Goal: Task Accomplishment & Management: Complete application form

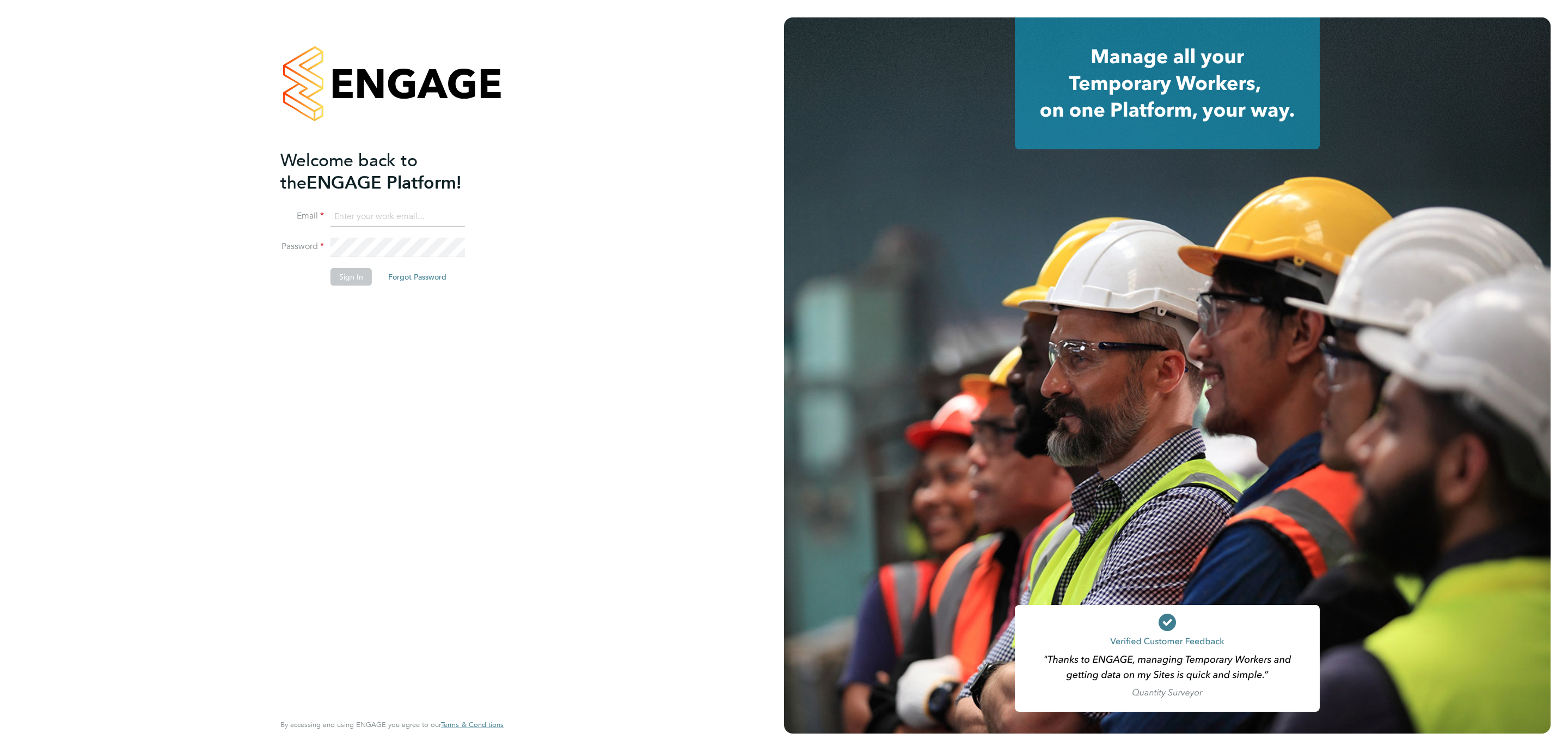
type input "r.kershaw@oandb.co.uk"
click at [364, 282] on button "Sign In" at bounding box center [351, 276] width 41 height 17
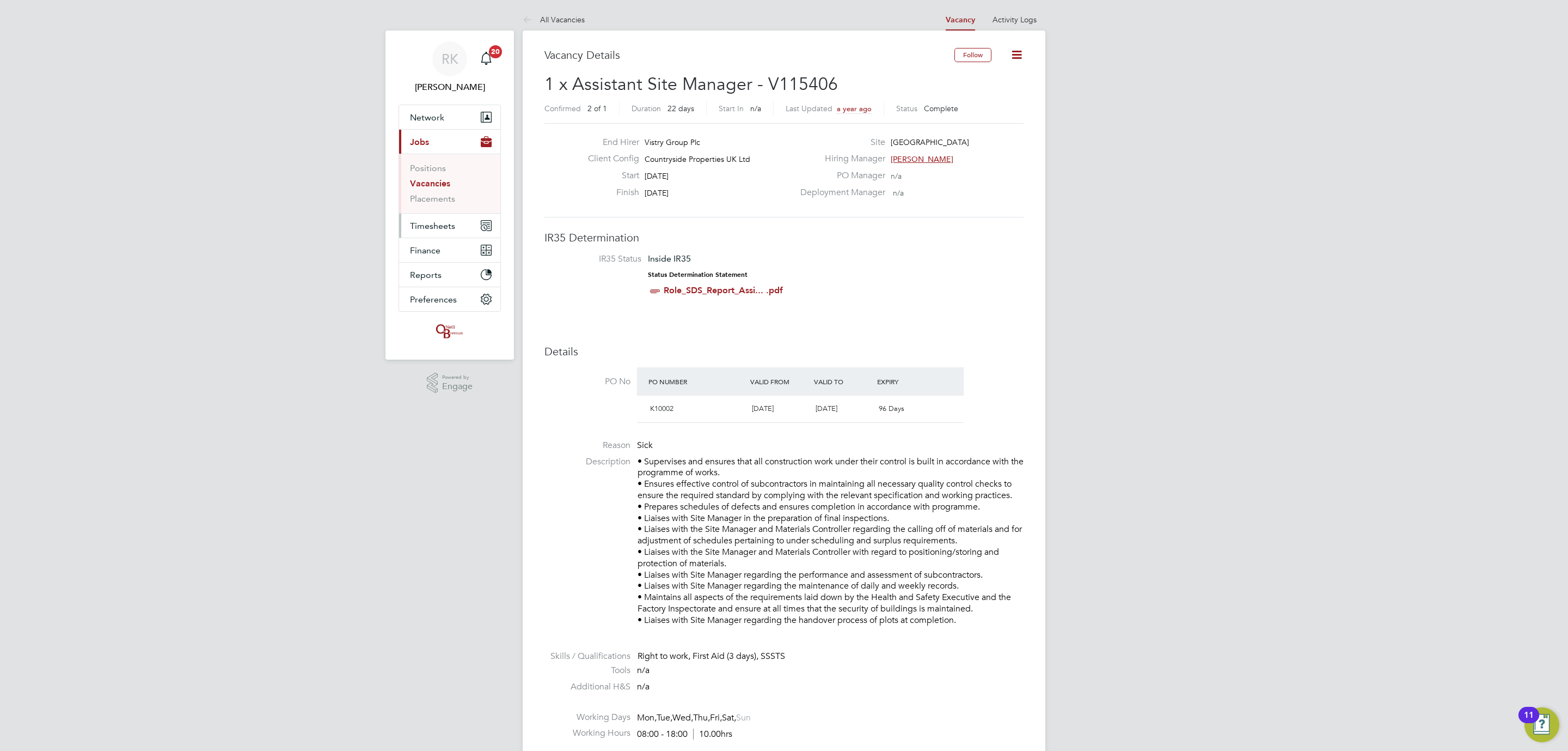
click at [434, 234] on button "Timesheets" at bounding box center [450, 225] width 102 height 24
click at [442, 190] on link "Timesheets" at bounding box center [433, 192] width 46 height 11
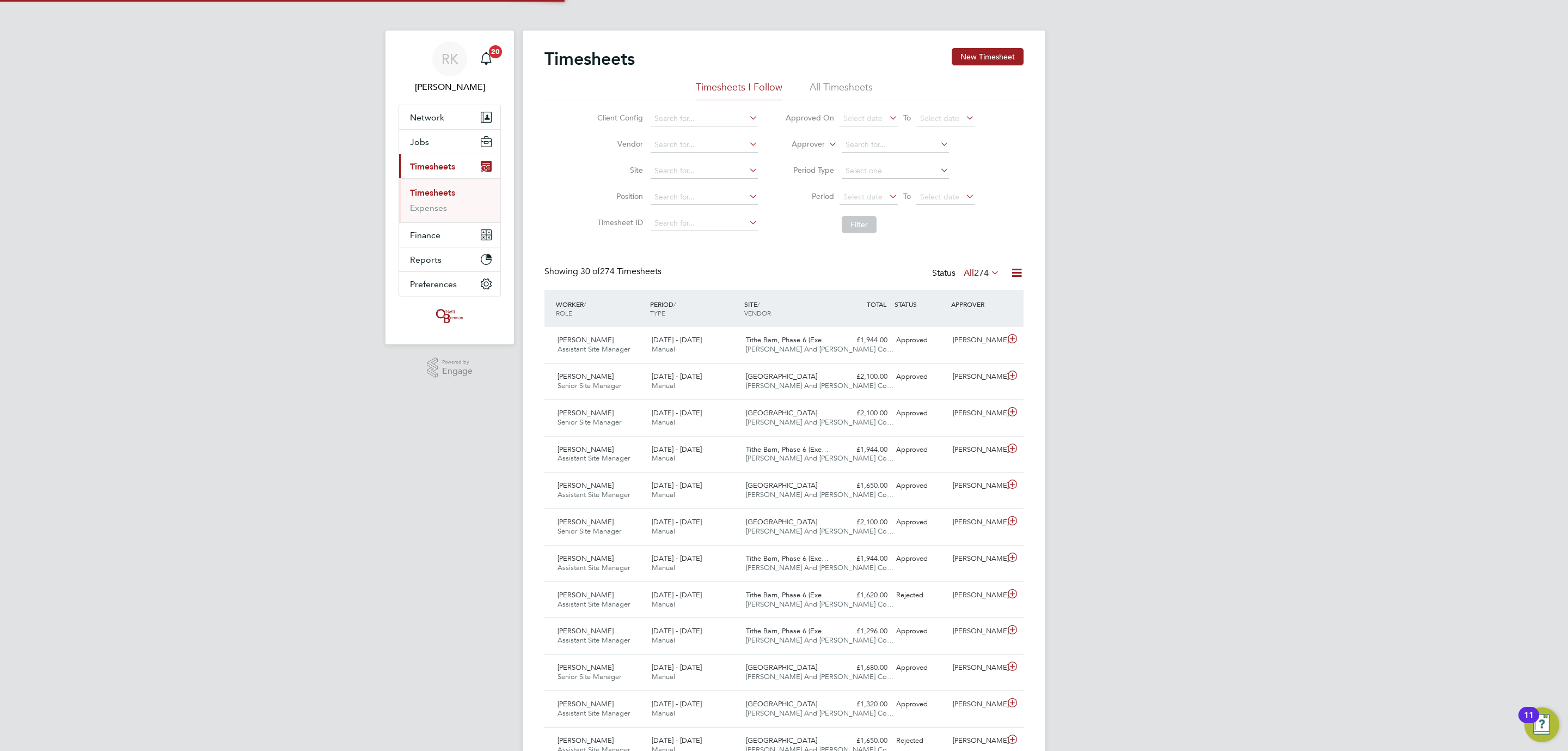
scroll to position [28, 95]
click at [989, 54] on button "New Timesheet" at bounding box center [987, 56] width 72 height 17
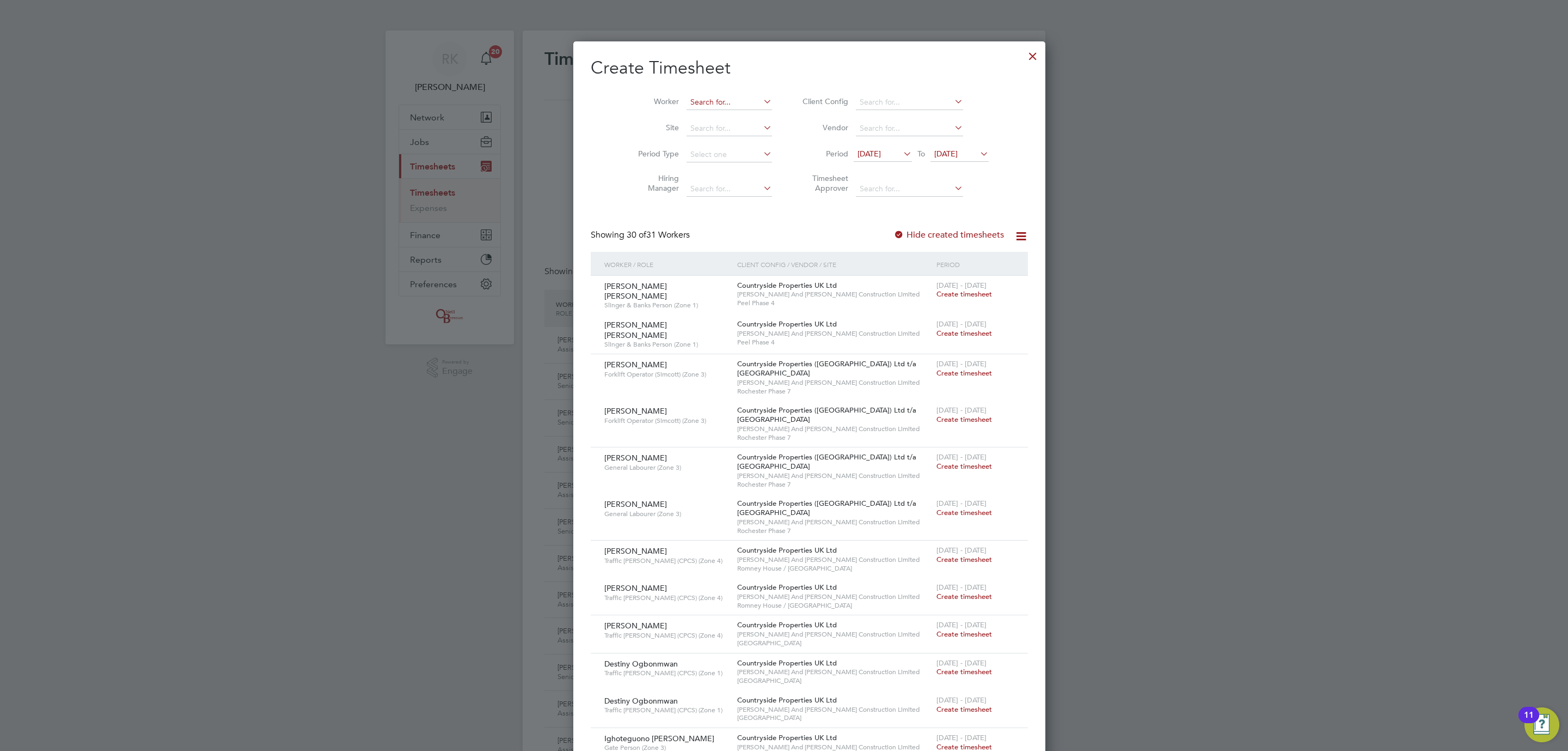
click at [724, 110] on div "Timesheets New Timesheet Timesheets I Follow All Timesheets Client Config Vendo…" at bounding box center [784, 751] width 523 height 1442
click at [722, 120] on li "[PERSON_NAME]" at bounding box center [707, 117] width 94 height 15
type input "[PERSON_NAME]"
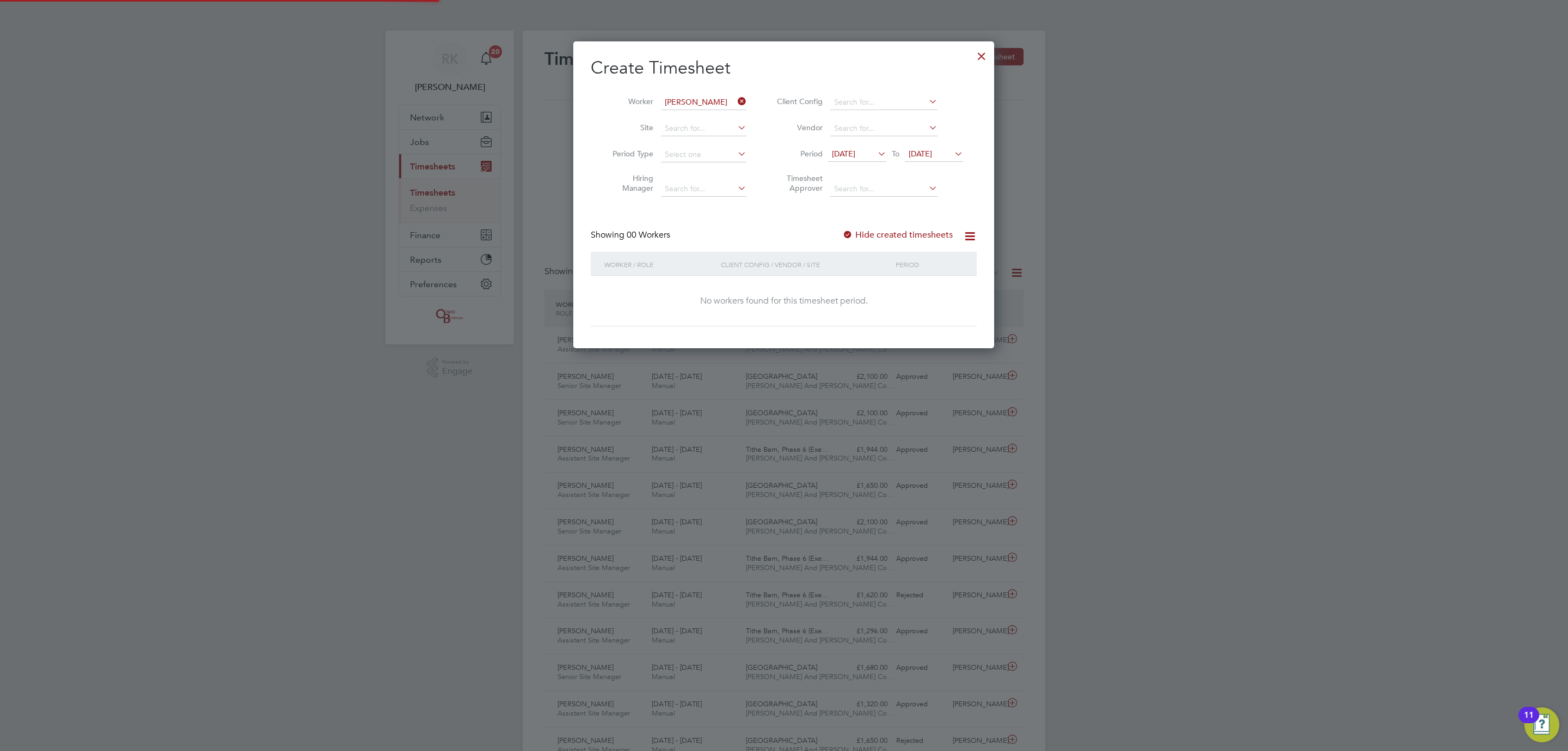
click at [876, 163] on li "Period [DATE] To [DATE]" at bounding box center [869, 155] width 216 height 26
click at [871, 159] on span "[DATE]" at bounding box center [857, 155] width 59 height 15
click at [847, 308] on span "22" at bounding box center [846, 301] width 20 height 20
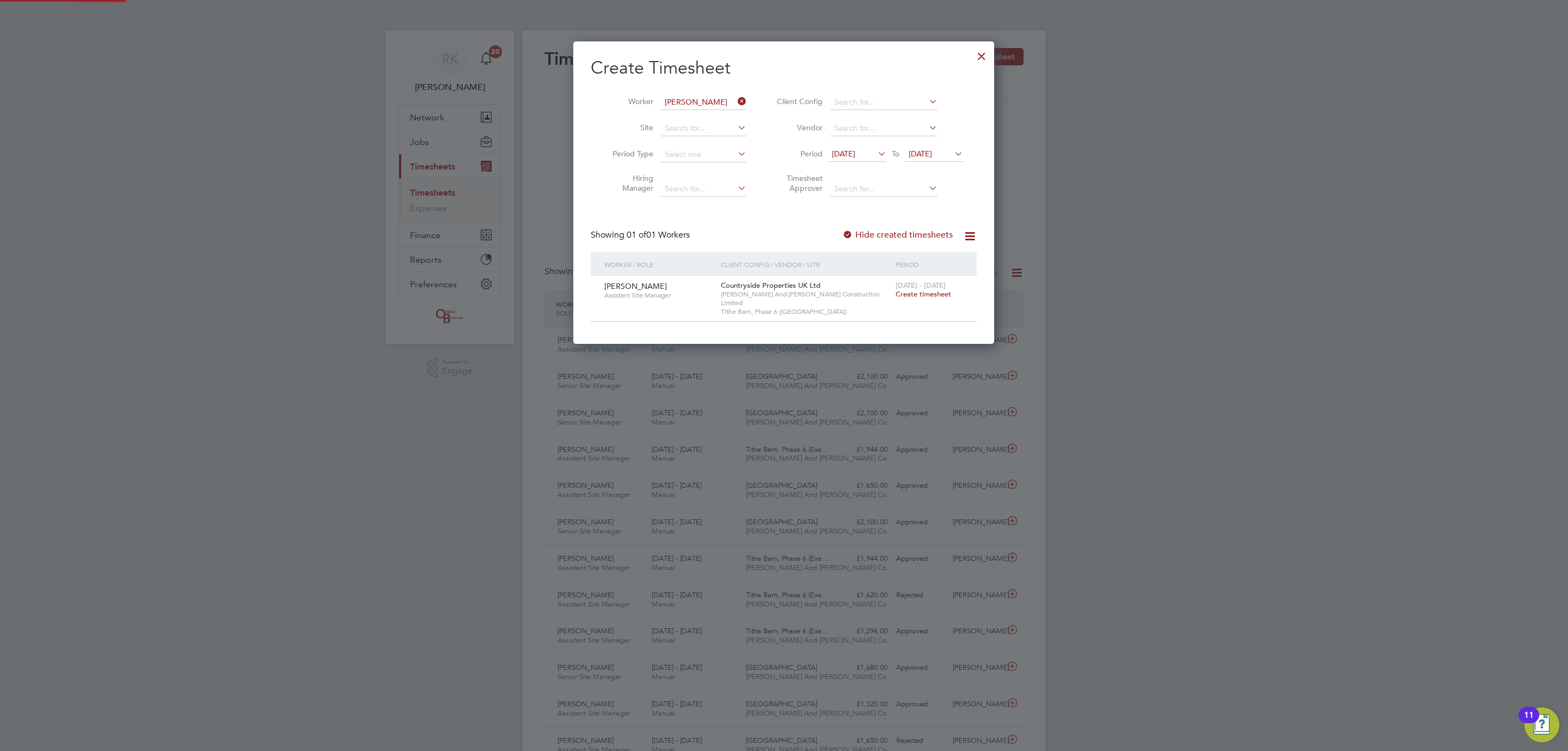
click at [921, 296] on span "Create timesheet" at bounding box center [923, 294] width 55 height 9
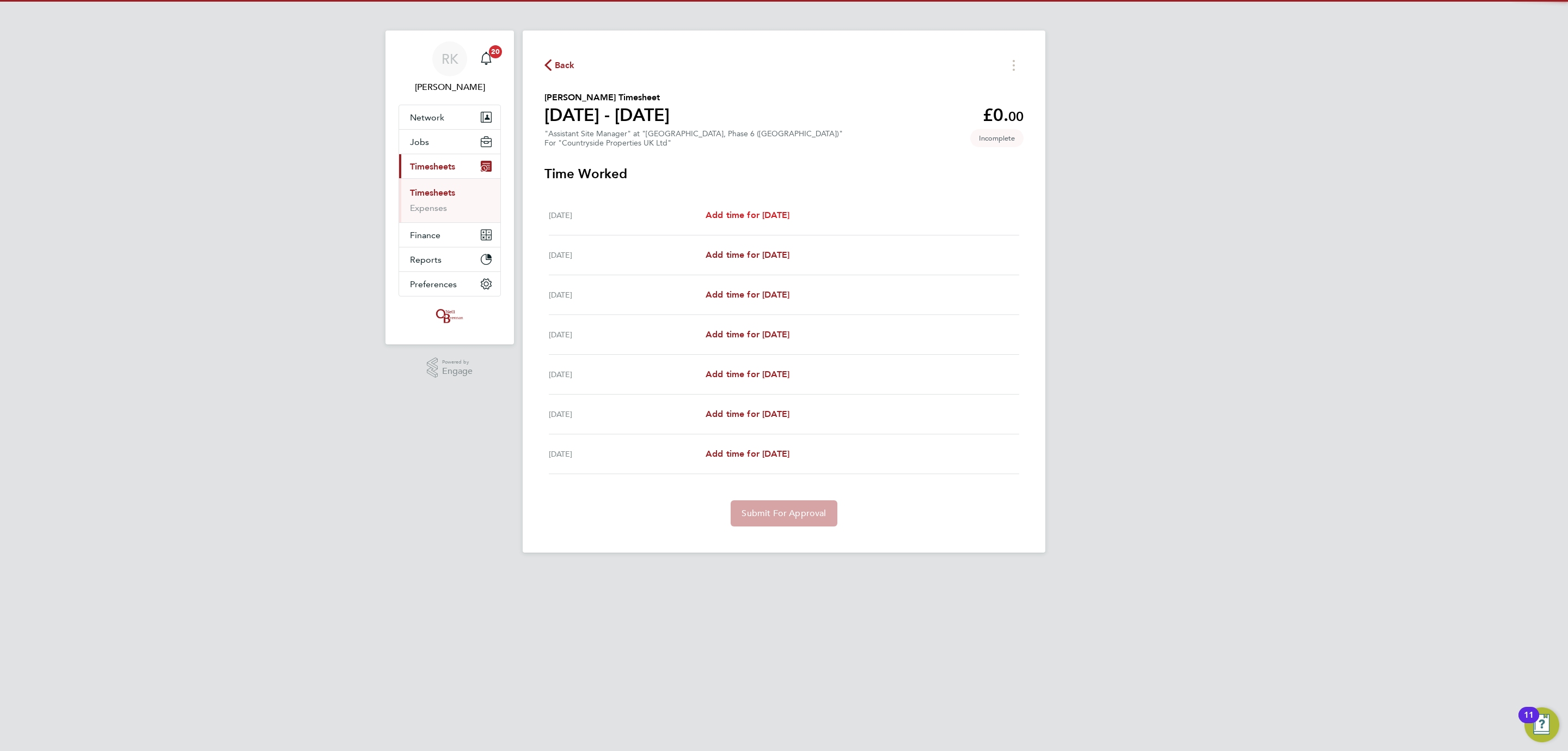
click at [790, 214] on span "Add time for [DATE]" at bounding box center [747, 215] width 84 height 11
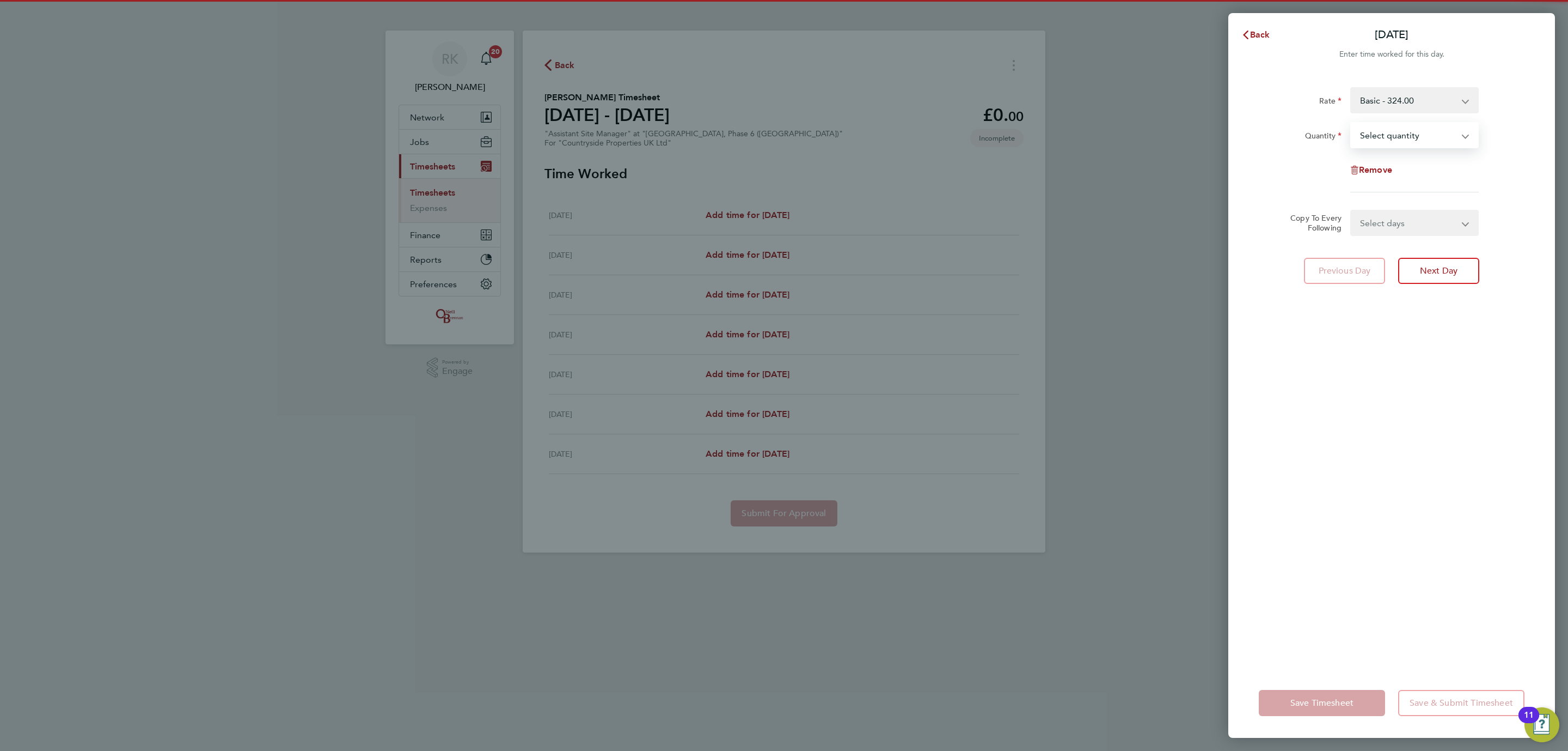
click at [1364, 141] on select "Select quantity 0.5 1" at bounding box center [1408, 134] width 113 height 24
select select "1"
click at [1352, 123] on select "Select quantity 0.5 1" at bounding box center [1408, 134] width 113 height 24
click at [1374, 226] on select "Select days Day Weekday (Mon-Fri) Weekend (Sat-Sun) [DATE] [DATE] [DATE] [DATE]…" at bounding box center [1409, 222] width 115 height 24
select select "WEEKDAY"
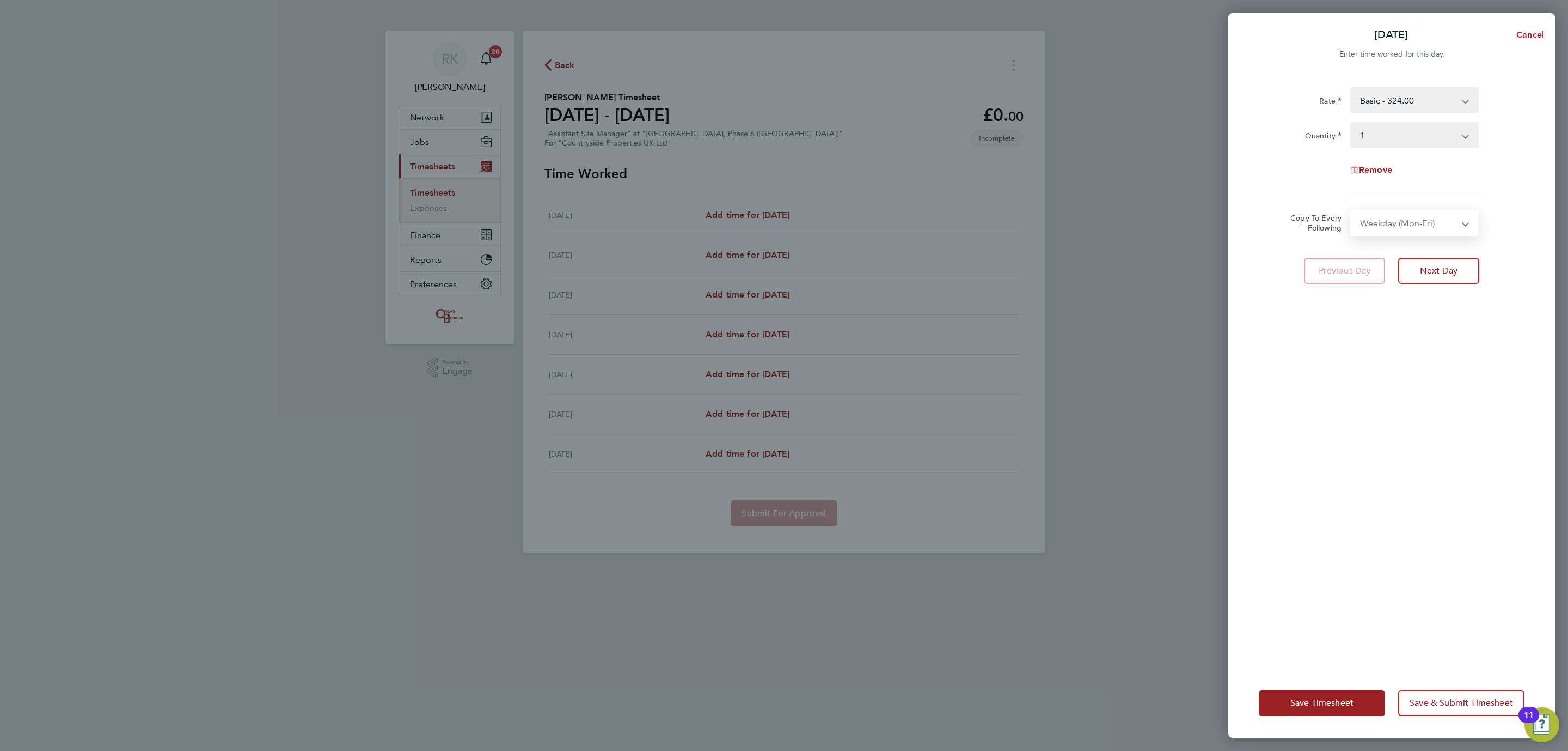
click at [1352, 211] on select "Select days Day Weekday (Mon-Fri) Weekend (Sat-Sun) [DATE] [DATE] [DATE] [DATE]…" at bounding box center [1409, 222] width 115 height 24
select select "[DATE]"
click at [1302, 710] on button "Save Timesheet" at bounding box center [1322, 703] width 126 height 26
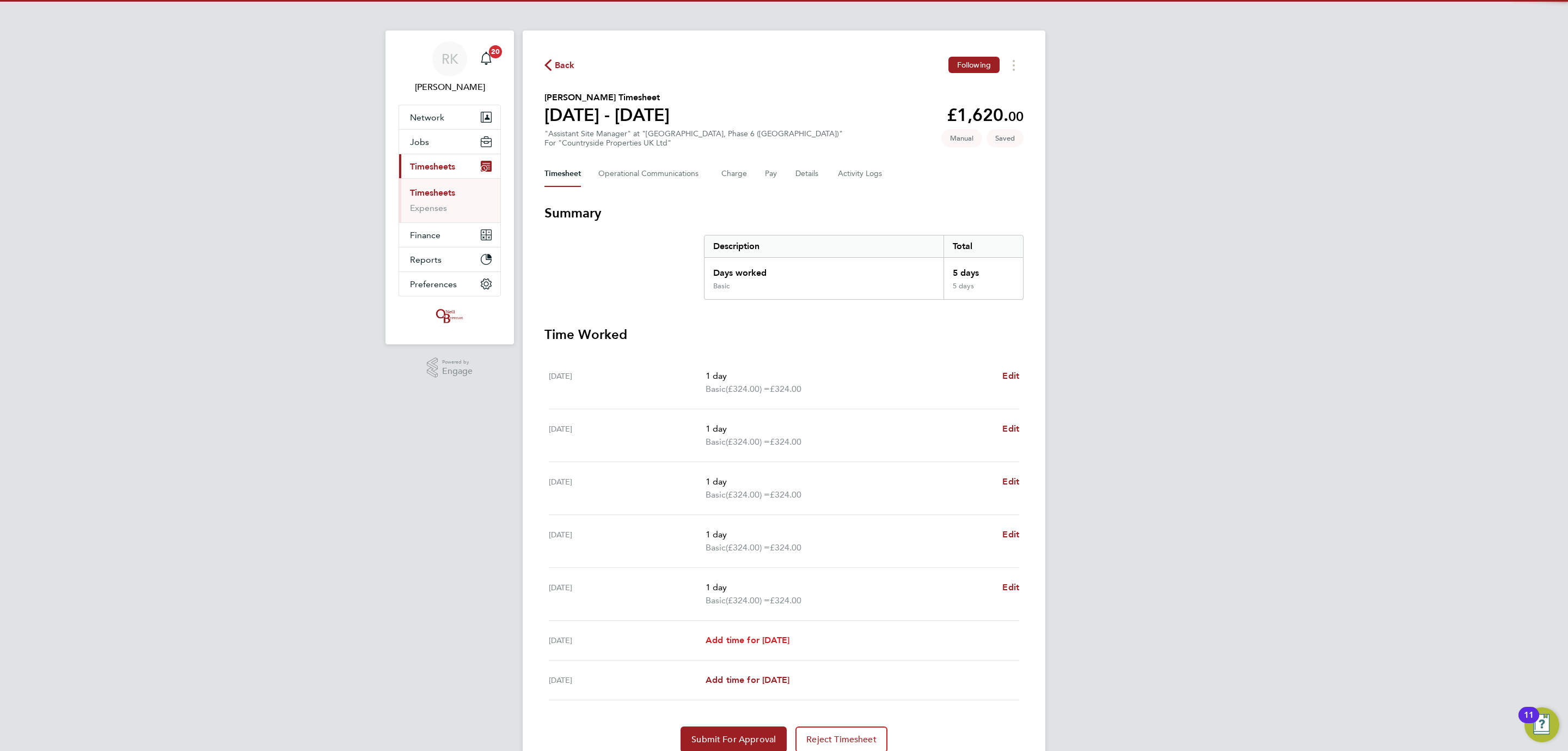
click at [744, 639] on span "Add time for [DATE]" at bounding box center [747, 640] width 84 height 11
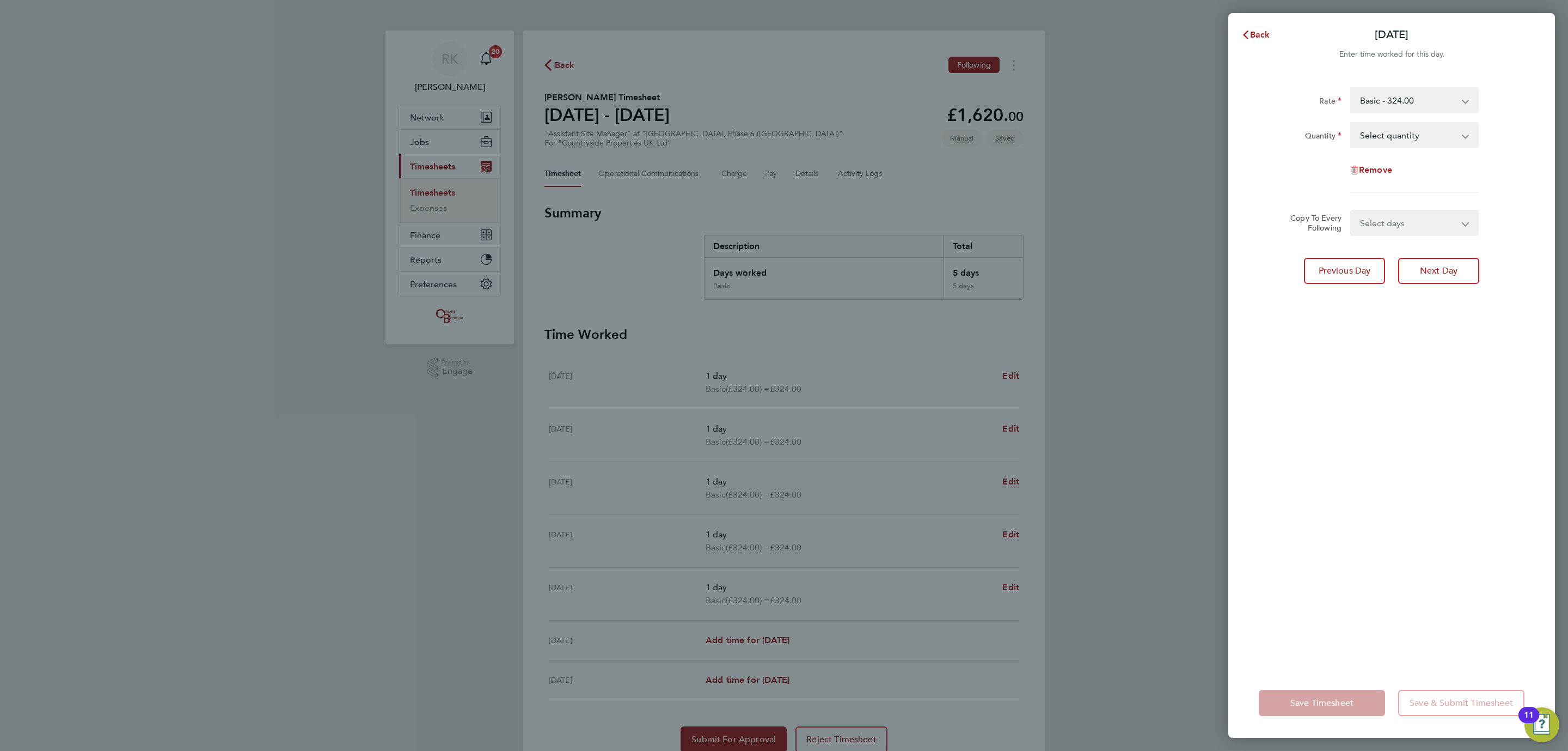
drag, startPoint x: 1372, startPoint y: 138, endPoint x: 1377, endPoint y: 146, distance: 9.4
click at [1372, 138] on select "Select quantity 0.5 1" at bounding box center [1408, 134] width 113 height 24
select select "1"
click at [1352, 123] on select "Select quantity 0.5 1" at bounding box center [1408, 134] width 113 height 24
click at [1326, 688] on div "Save Timesheet Save & Submit Timesheet" at bounding box center [1392, 703] width 327 height 70
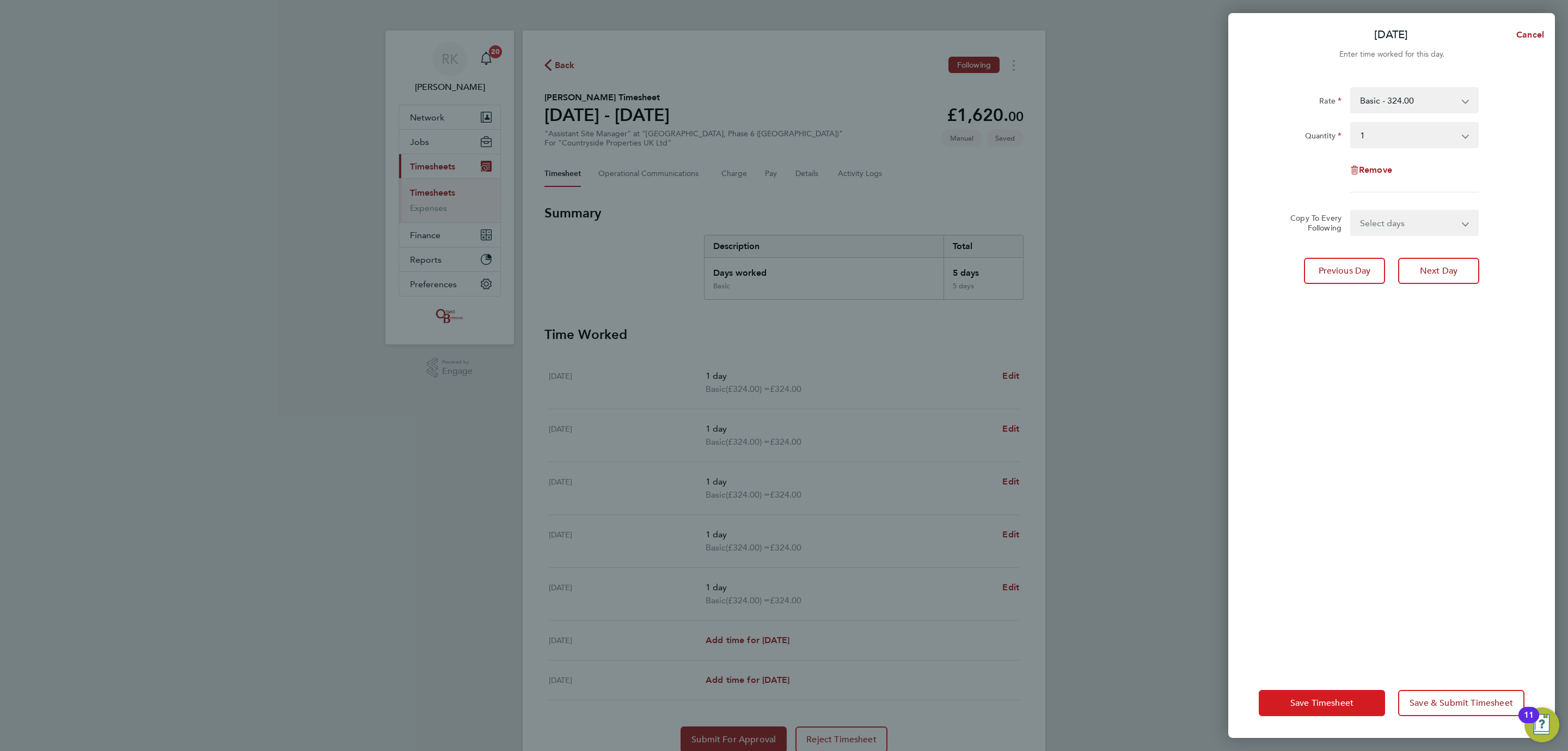
click at [1326, 696] on button "Save Timesheet" at bounding box center [1322, 703] width 126 height 26
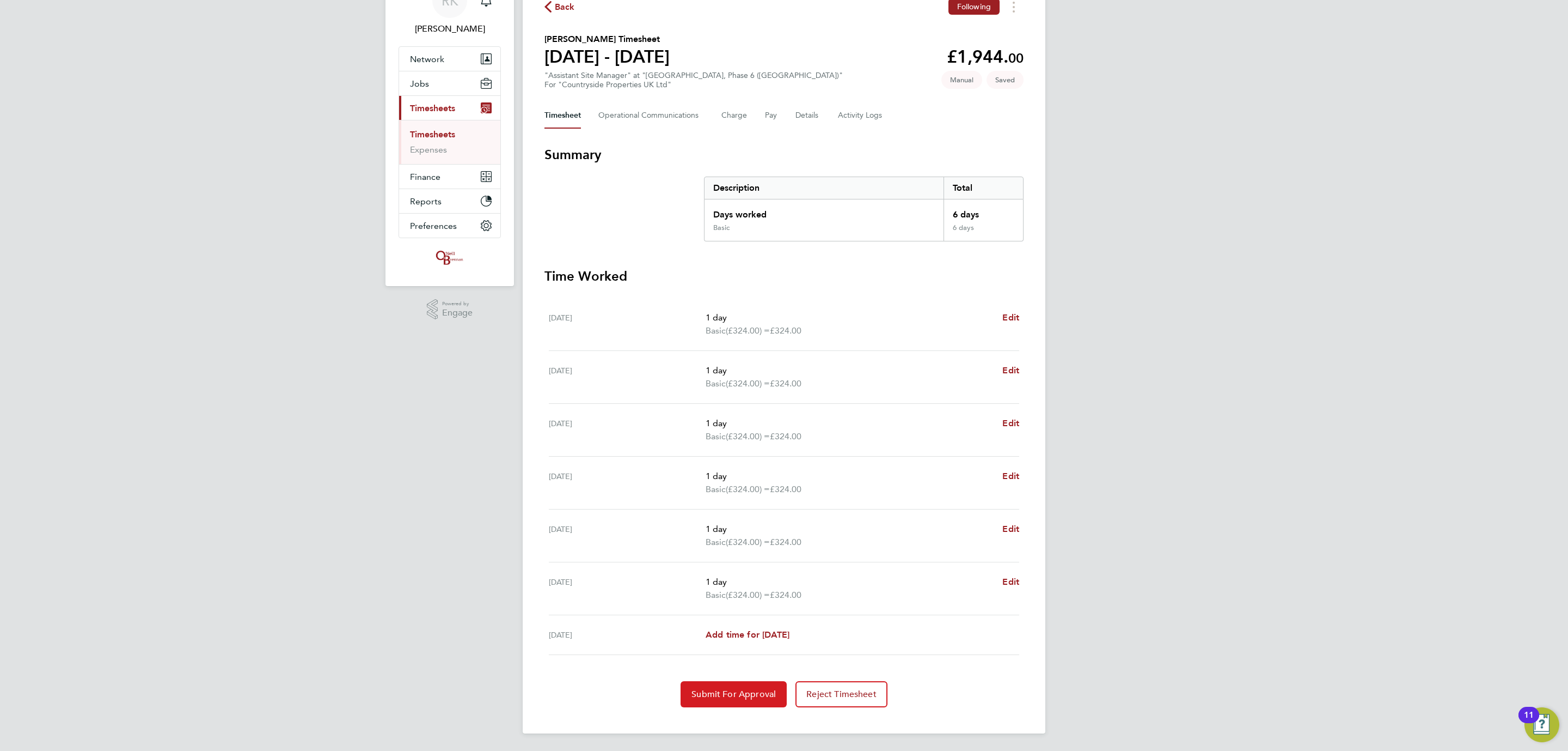
drag, startPoint x: 733, startPoint y: 700, endPoint x: 816, endPoint y: 636, distance: 104.8
click at [734, 698] on button "Submit For Approval" at bounding box center [734, 694] width 107 height 26
